Goal: Task Accomplishment & Management: Use online tool/utility

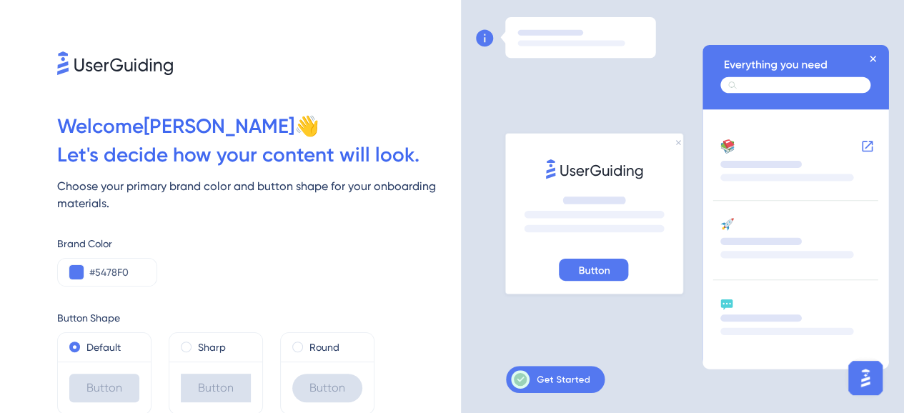
scroll to position [52, 0]
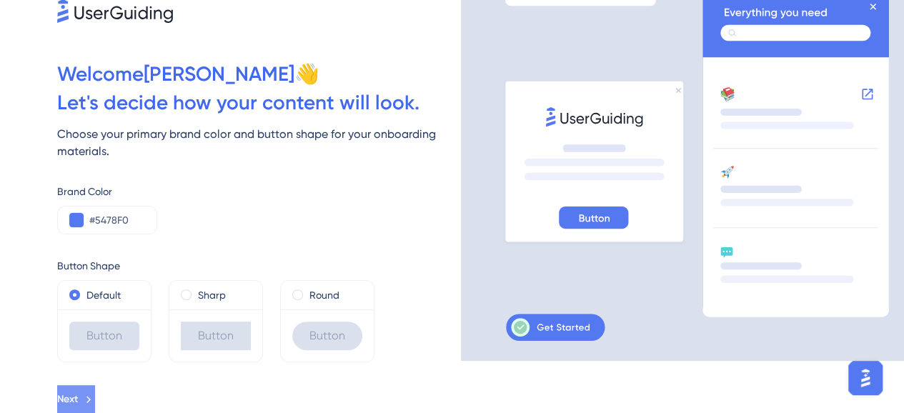
click at [95, 398] on icon at bounding box center [88, 399] width 13 height 13
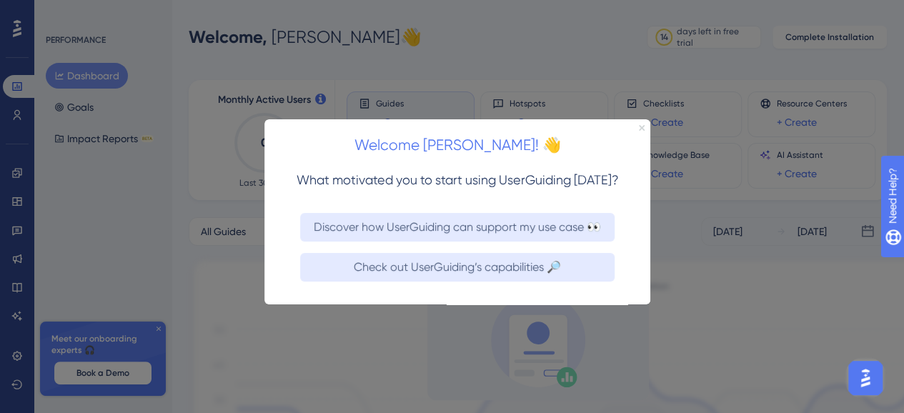
drag, startPoint x: 642, startPoint y: 129, endPoint x: 906, endPoint y: 250, distance: 289.9
click at [642, 129] on icon "Close Preview" at bounding box center [642, 128] width 6 height 6
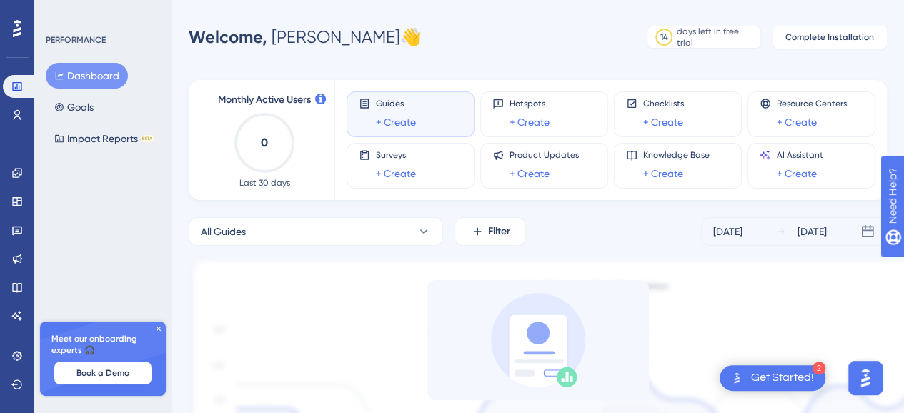
click at [370, 94] on div "Guides + Create" at bounding box center [410, 114] width 128 height 46
click at [385, 112] on div "Guides + Create" at bounding box center [396, 114] width 40 height 33
click at [411, 124] on link "+ Create" at bounding box center [396, 122] width 40 height 17
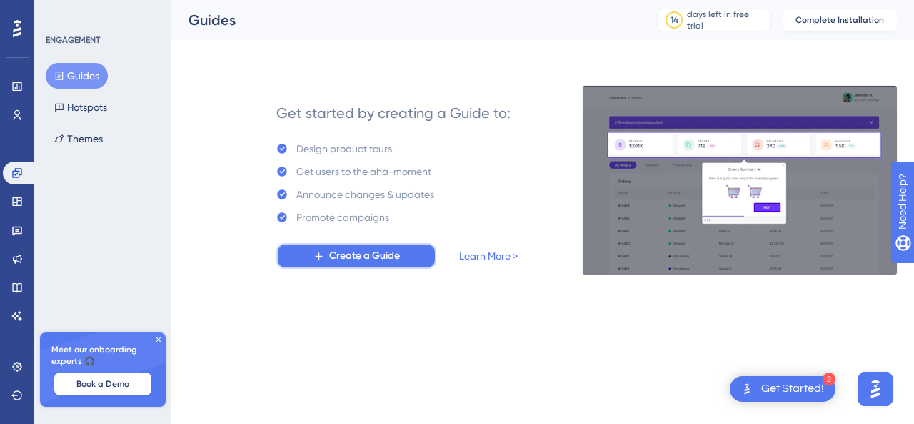
click at [316, 264] on button "Create a Guide" at bounding box center [356, 256] width 160 height 26
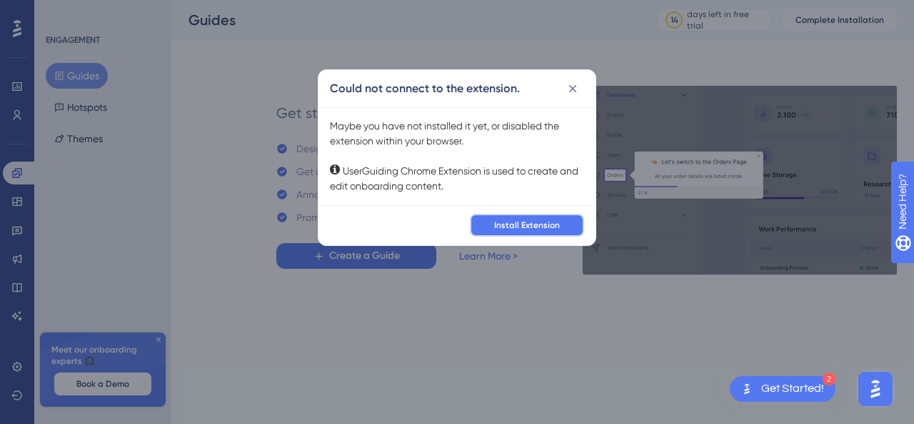
click at [511, 226] on span "Install Extension" at bounding box center [527, 224] width 66 height 11
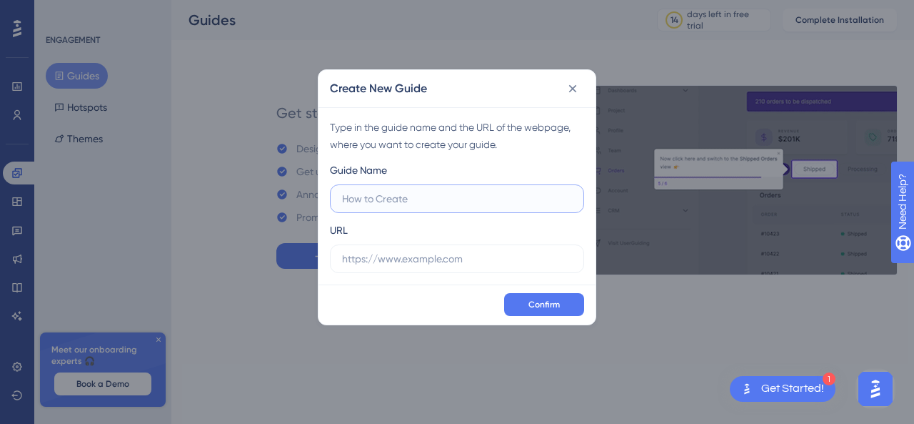
click at [436, 194] on input "text" at bounding box center [457, 199] width 230 height 16
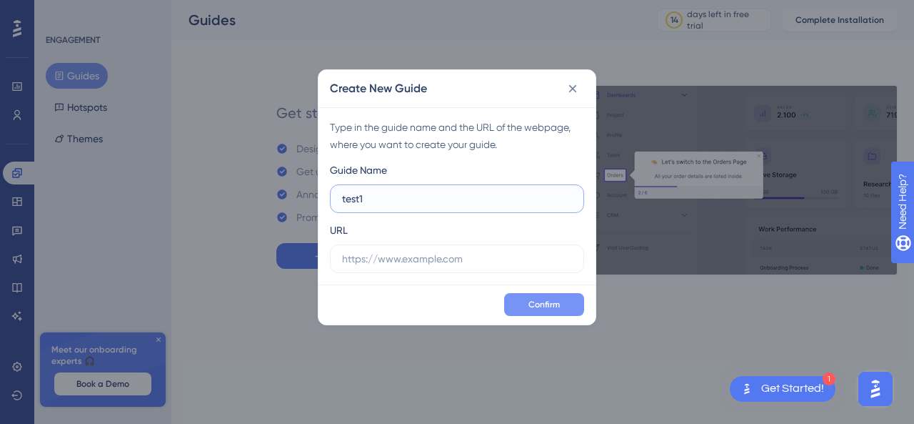
type input "test1"
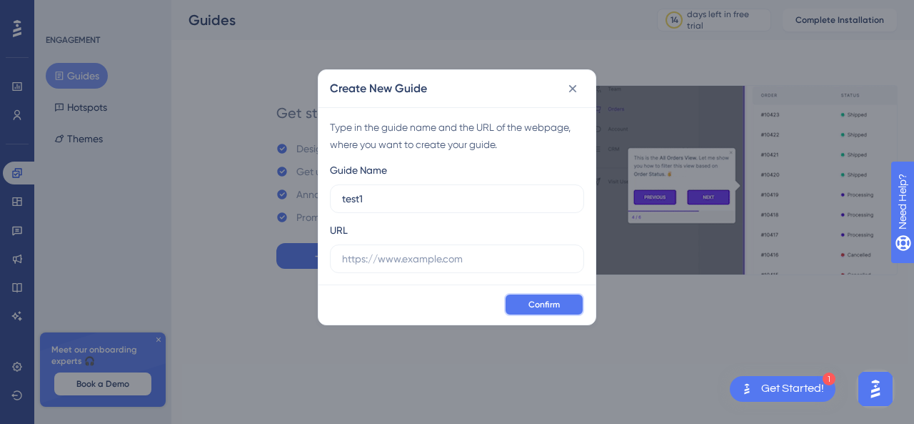
click at [536, 308] on span "Confirm" at bounding box center [544, 304] width 31 height 11
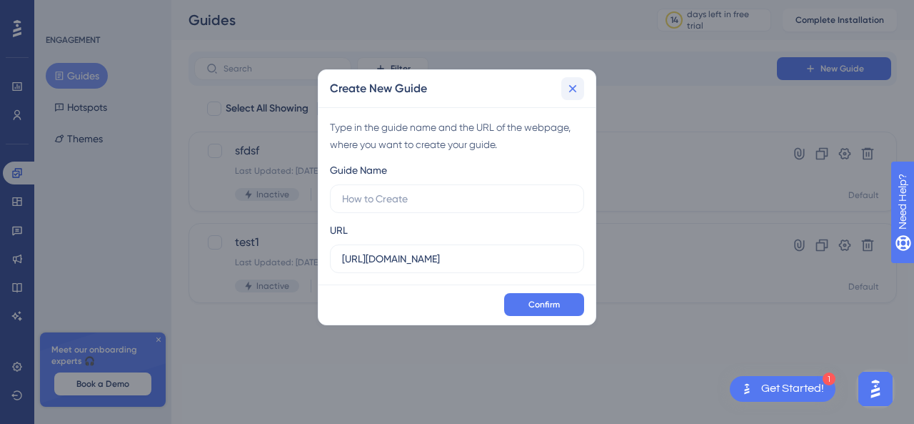
click at [574, 86] on icon at bounding box center [573, 88] width 8 height 8
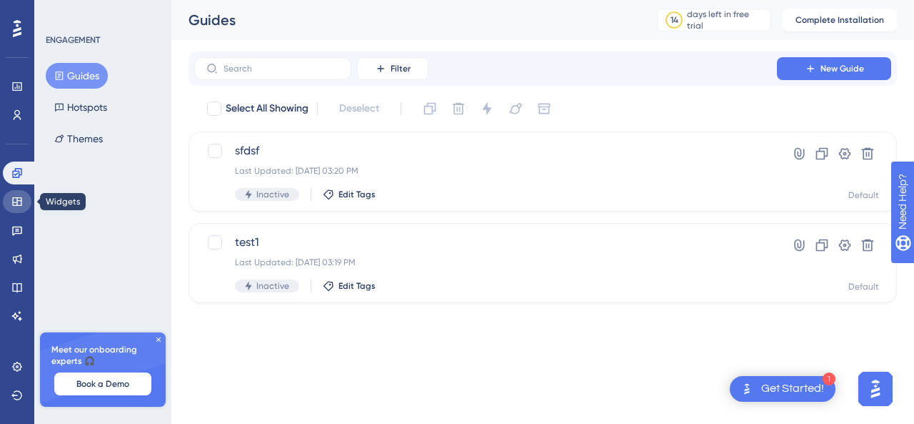
click at [16, 205] on icon at bounding box center [16, 201] width 9 height 9
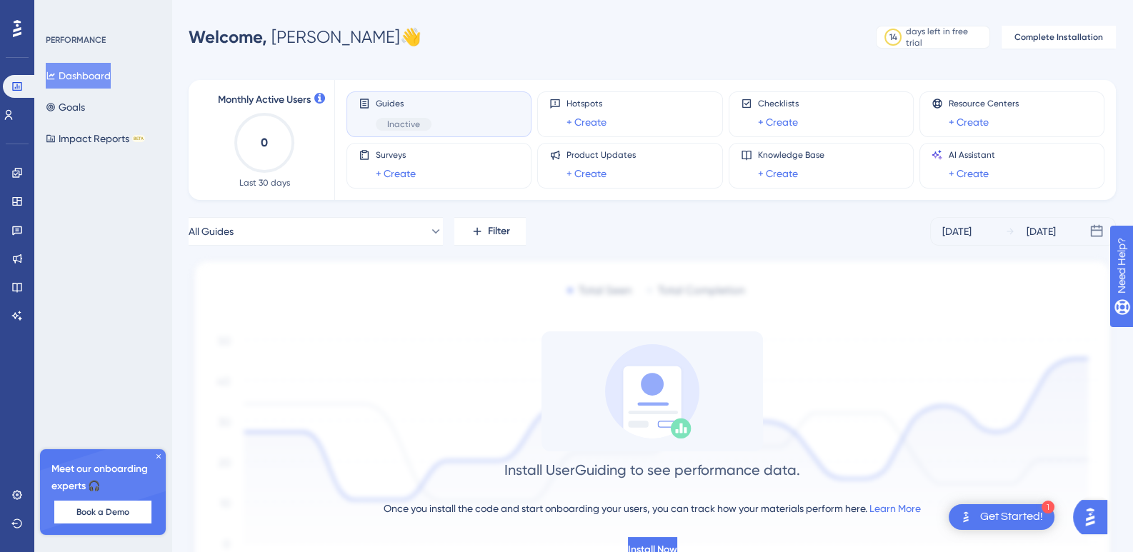
click at [405, 111] on div "Guides Inactive" at bounding box center [404, 114] width 56 height 33
click at [378, 110] on div "Guides Inactive" at bounding box center [404, 114] width 56 height 33
click at [384, 107] on span "Guides" at bounding box center [404, 103] width 56 height 11
click at [414, 107] on span "Guides" at bounding box center [404, 103] width 56 height 11
click at [588, 117] on link "+ Create" at bounding box center [586, 122] width 40 height 17
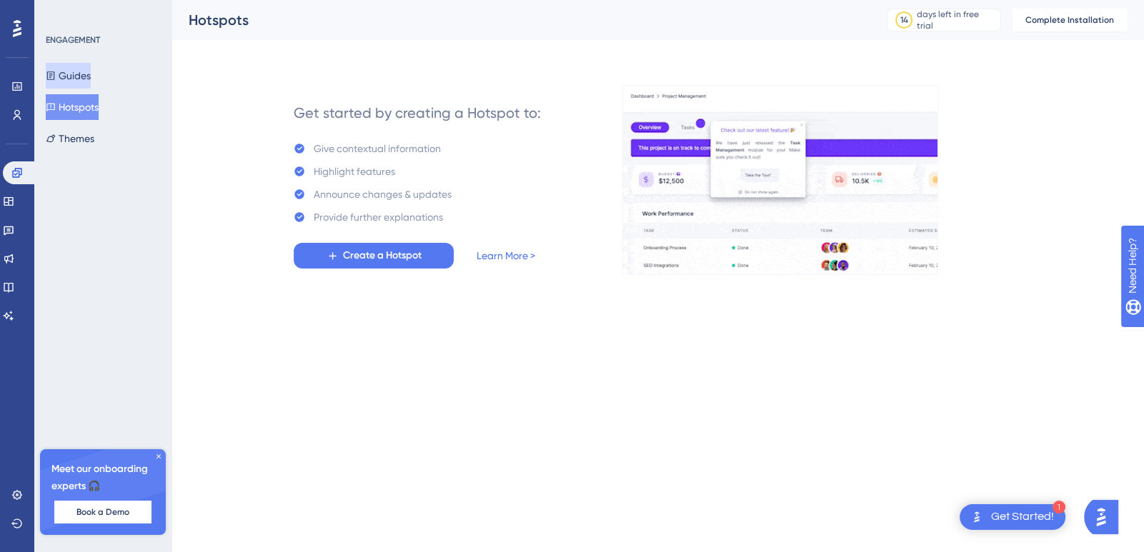
click at [77, 64] on button "Guides" at bounding box center [68, 76] width 45 height 26
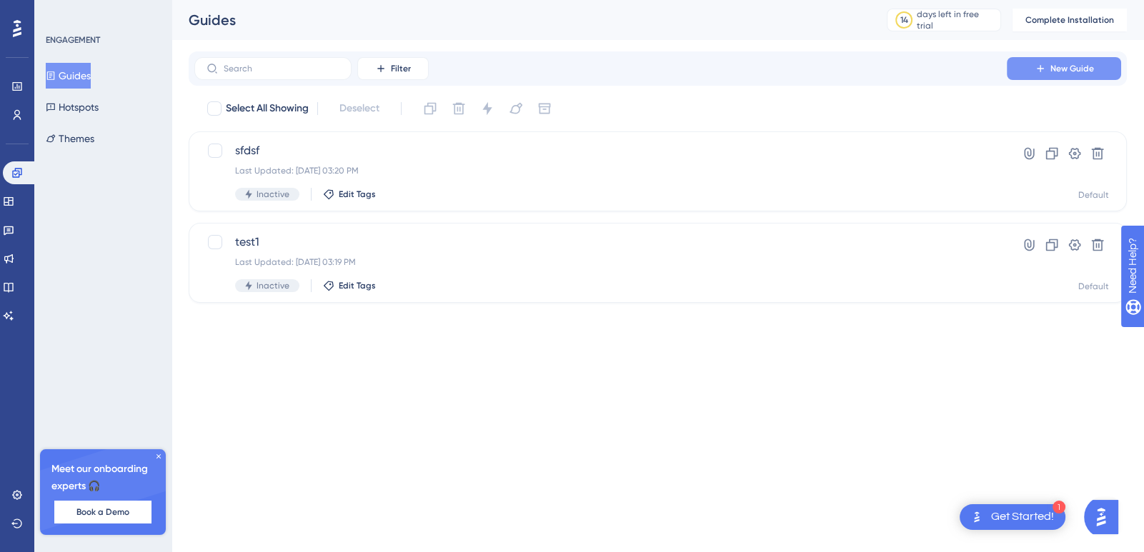
click at [1074, 65] on span "New Guide" at bounding box center [1072, 68] width 44 height 11
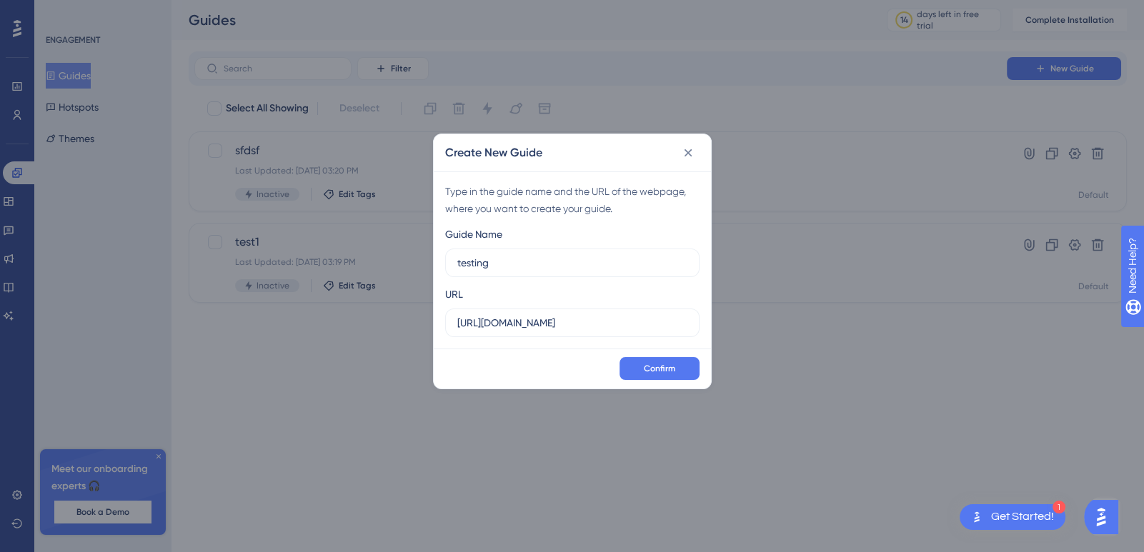
type input "testing"
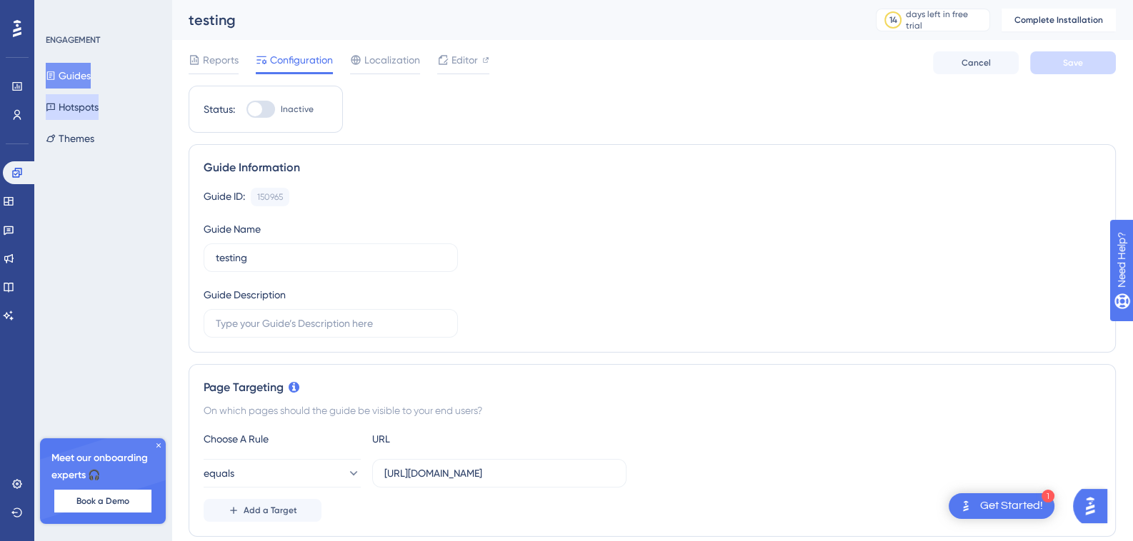
click at [74, 103] on button "Hotspots" at bounding box center [72, 107] width 53 height 26
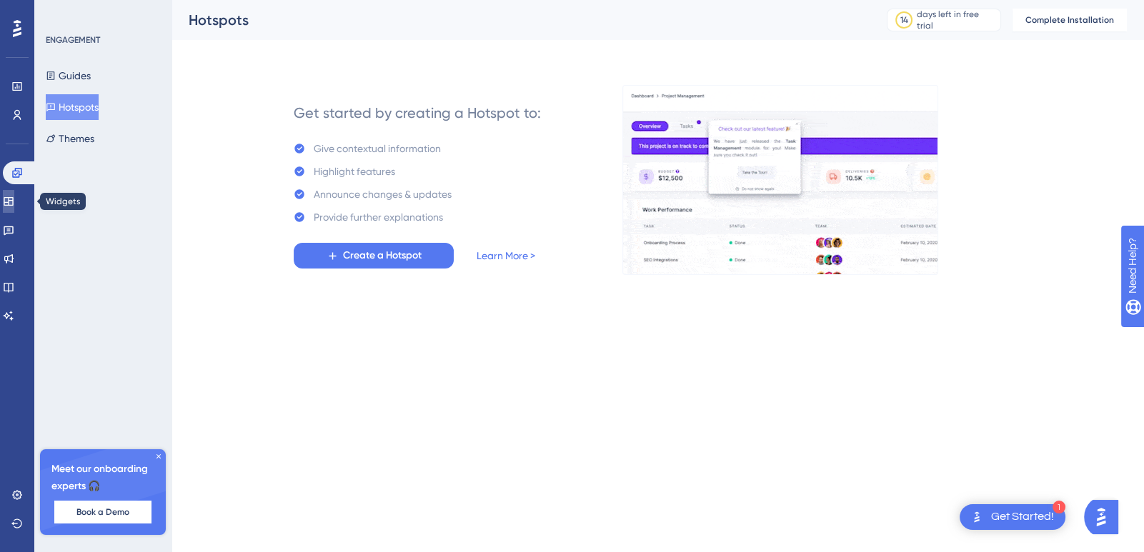
click at [13, 198] on icon at bounding box center [8, 201] width 9 height 9
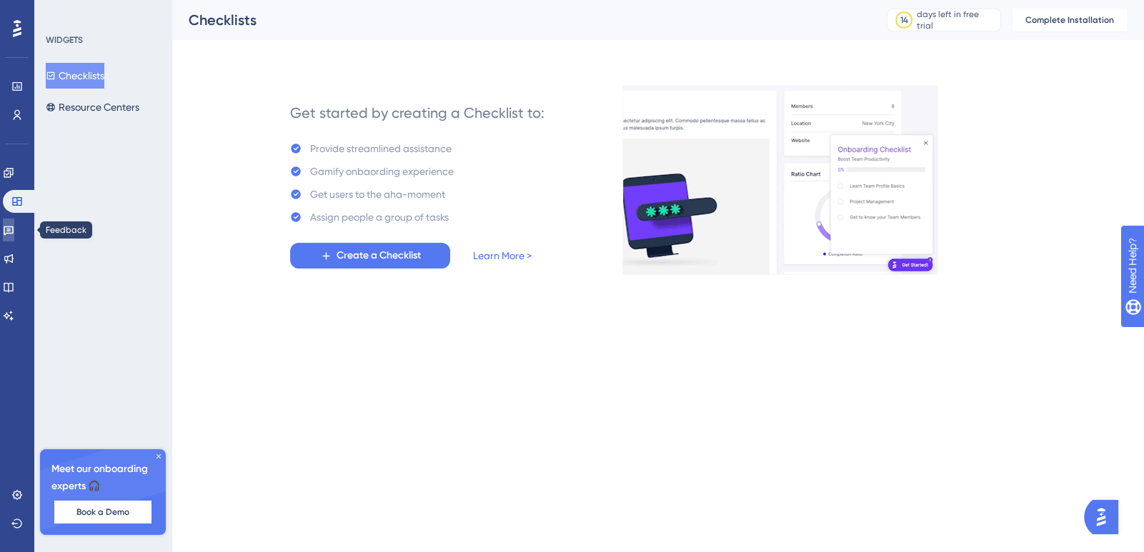
click at [14, 227] on icon at bounding box center [8, 229] width 11 height 11
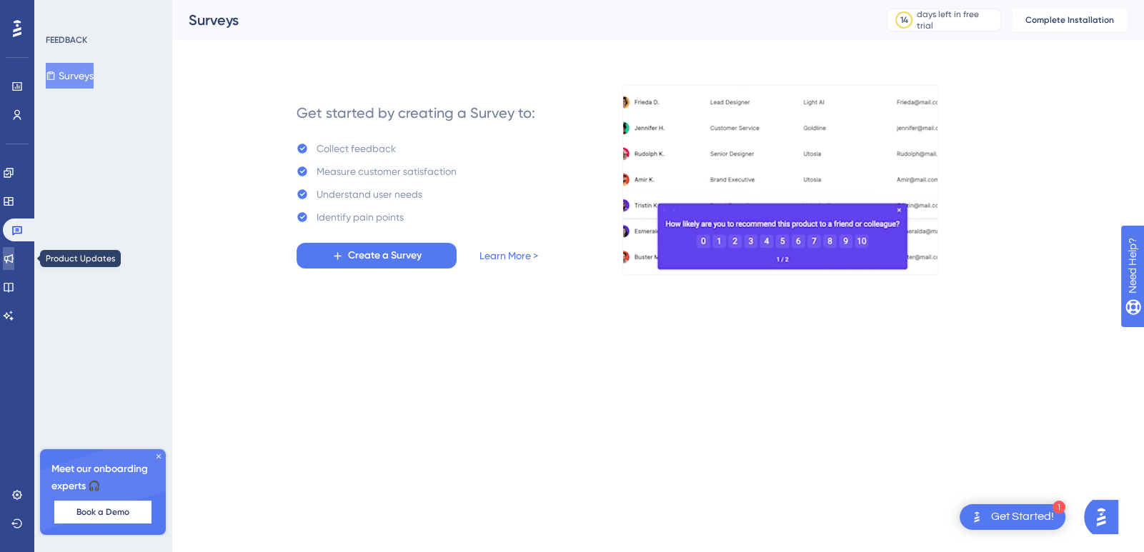
click at [14, 256] on icon at bounding box center [8, 258] width 9 height 9
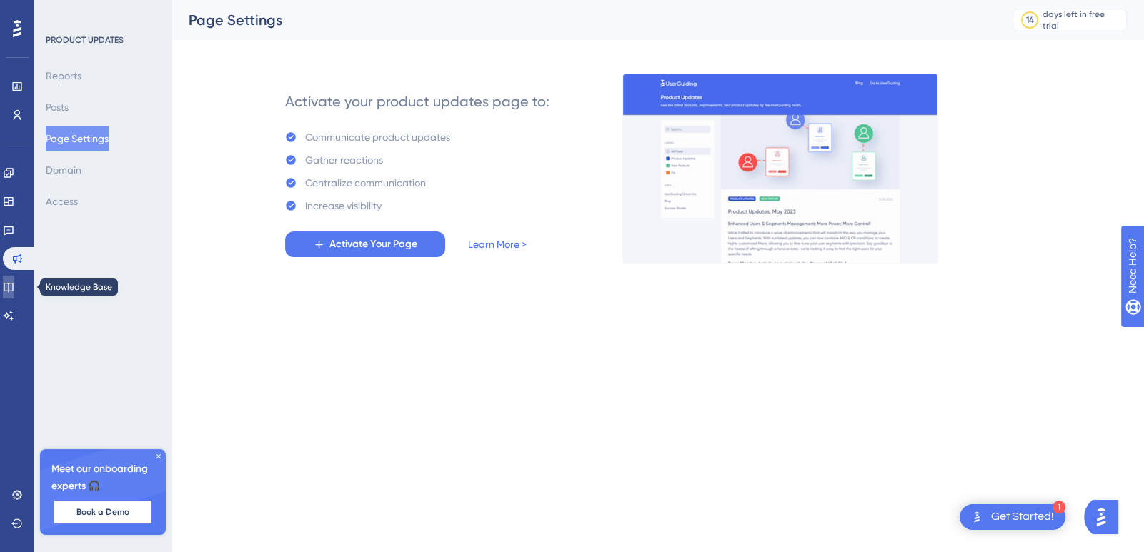
click at [14, 294] on link at bounding box center [8, 287] width 11 height 23
